Goal: Task Accomplishment & Management: Manage account settings

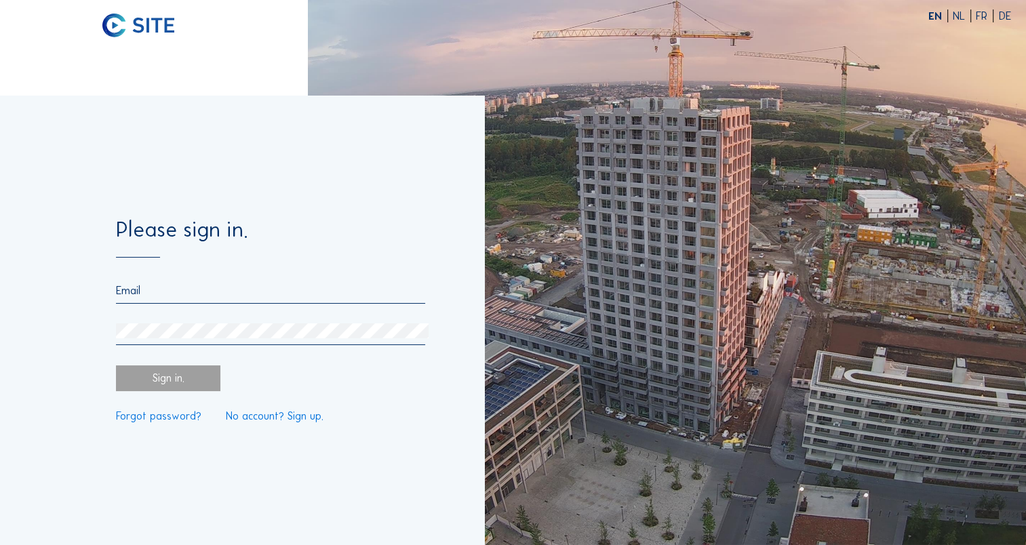
type input "[EMAIL_ADDRESS][DOMAIN_NAME]"
click at [174, 378] on div "Sign in." at bounding box center [168, 379] width 104 height 26
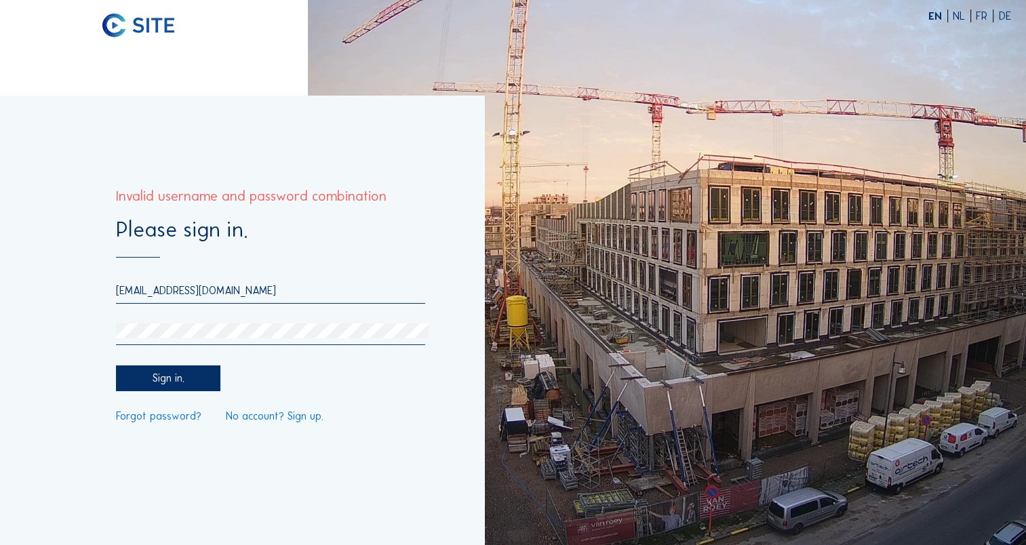
click at [540, 187] on img at bounding box center [667, 272] width 718 height 545
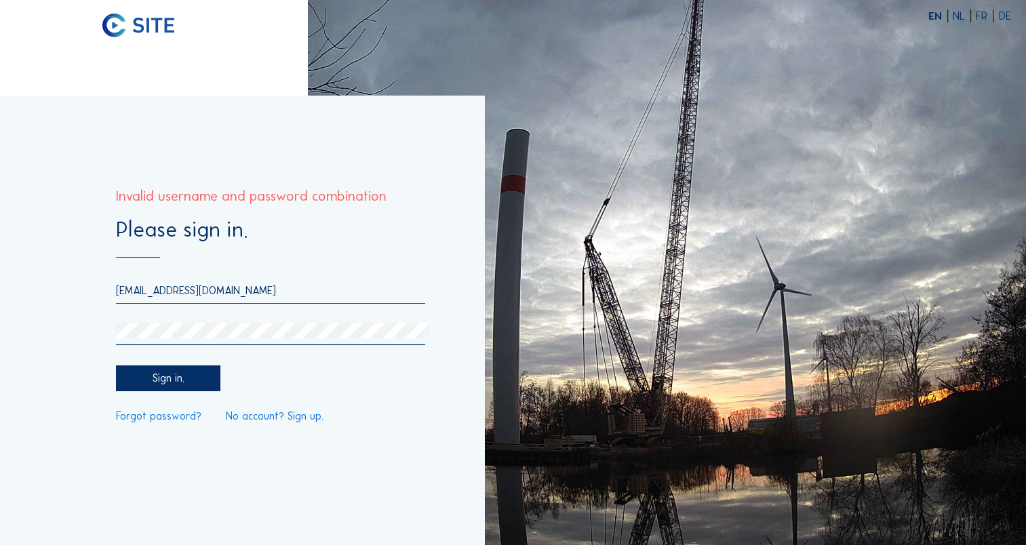
click at [145, 416] on link "Forgot password?" at bounding box center [158, 416] width 85 height 11
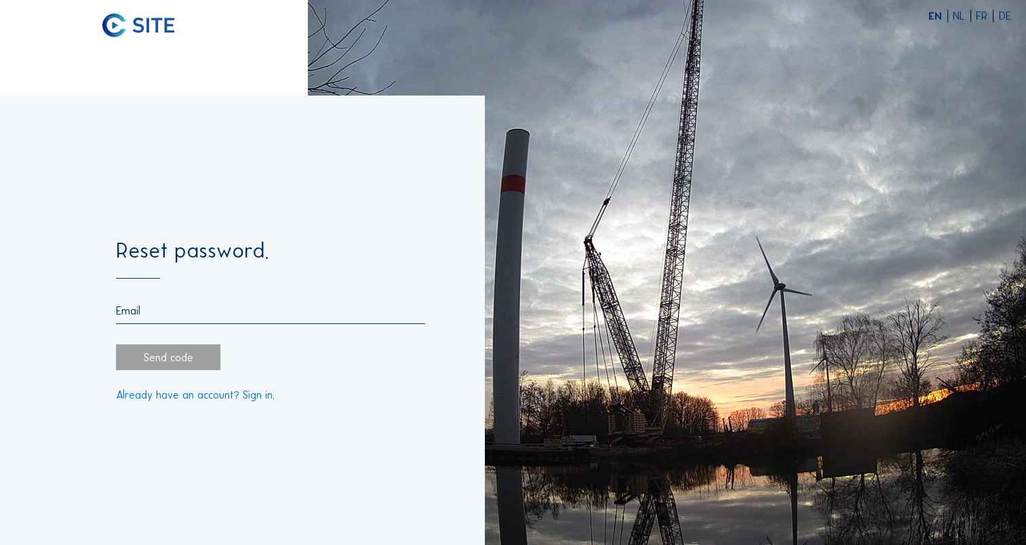
click at [165, 311] on input "email" at bounding box center [270, 311] width 309 height 13
type input "[EMAIL_ADDRESS][DOMAIN_NAME]"
click at [159, 361] on div "Send code" at bounding box center [168, 358] width 104 height 26
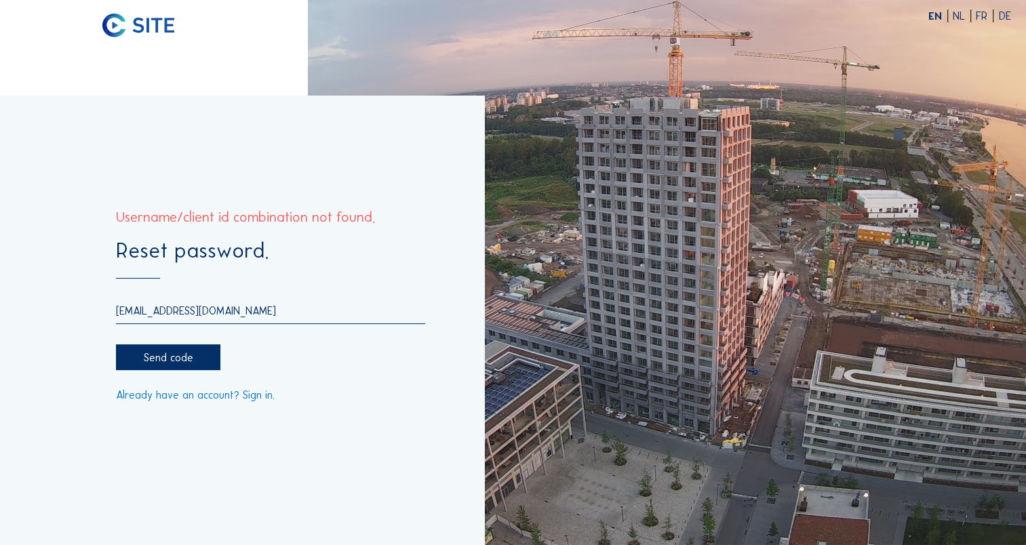
click at [141, 24] on img at bounding box center [138, 26] width 72 height 24
